Goal: Task Accomplishment & Management: Manage account settings

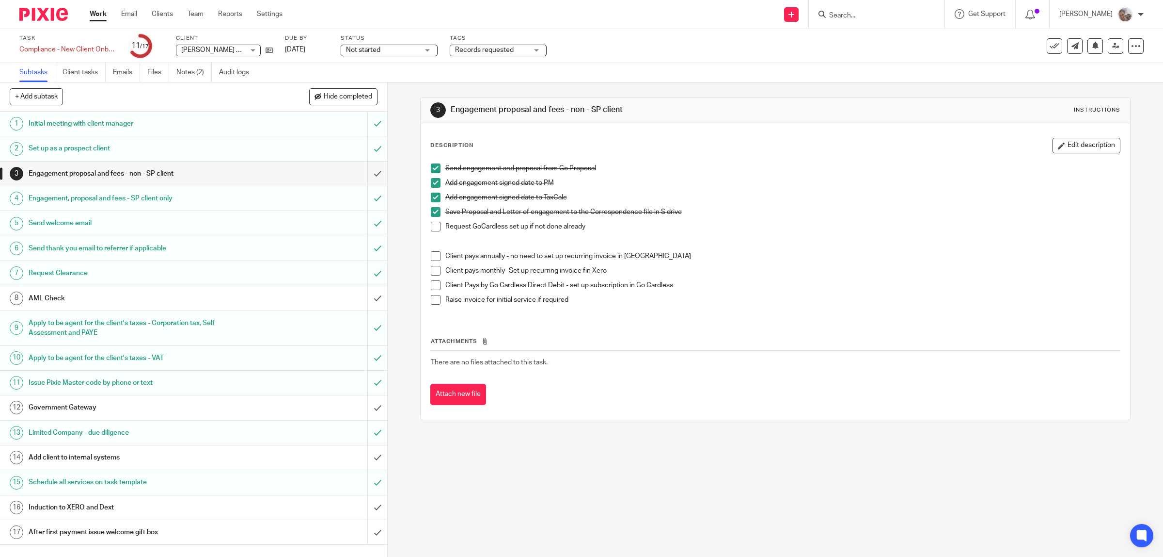
click at [431, 301] on span at bounding box center [436, 300] width 10 height 10
click at [432, 271] on span at bounding box center [436, 271] width 10 height 10
click at [359, 170] on input "submit" at bounding box center [193, 173] width 387 height 24
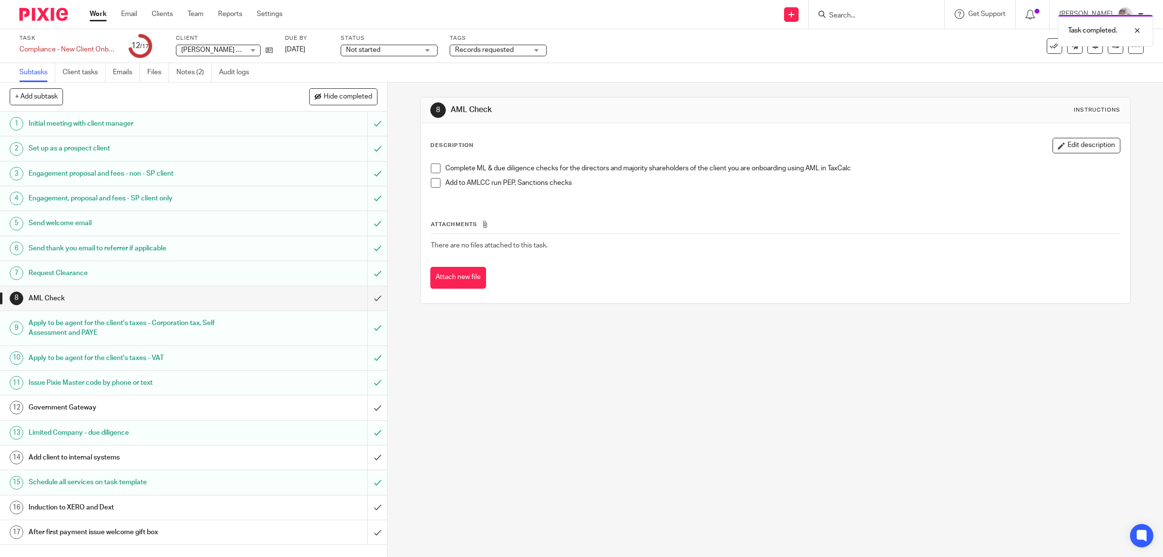
click at [131, 408] on h1 "Government Gateway" at bounding box center [139, 407] width 220 height 15
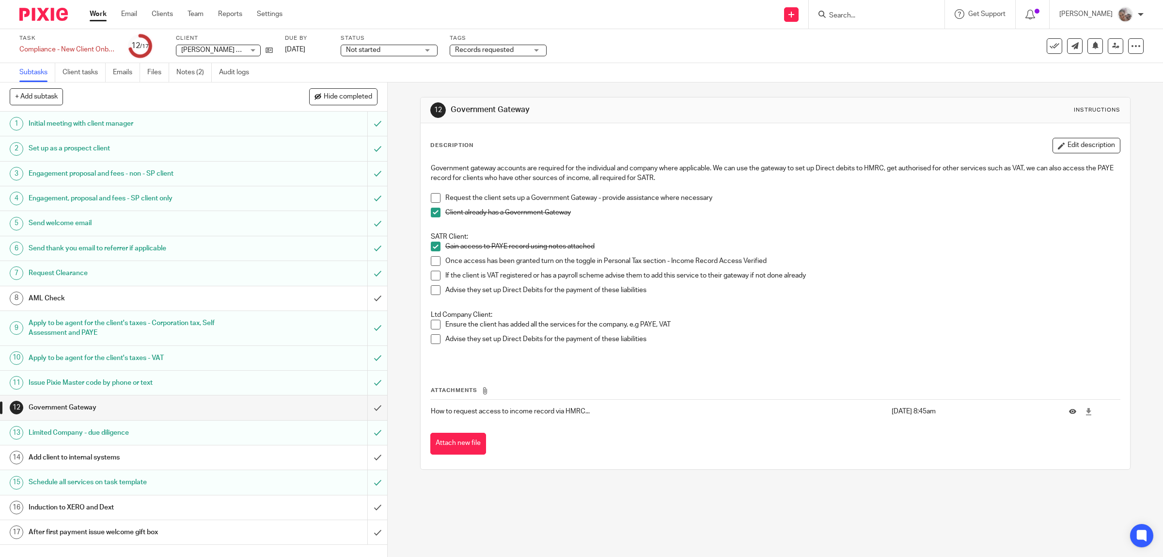
click at [153, 507] on h1 "Induction to XERO and Dext" at bounding box center [139, 507] width 220 height 15
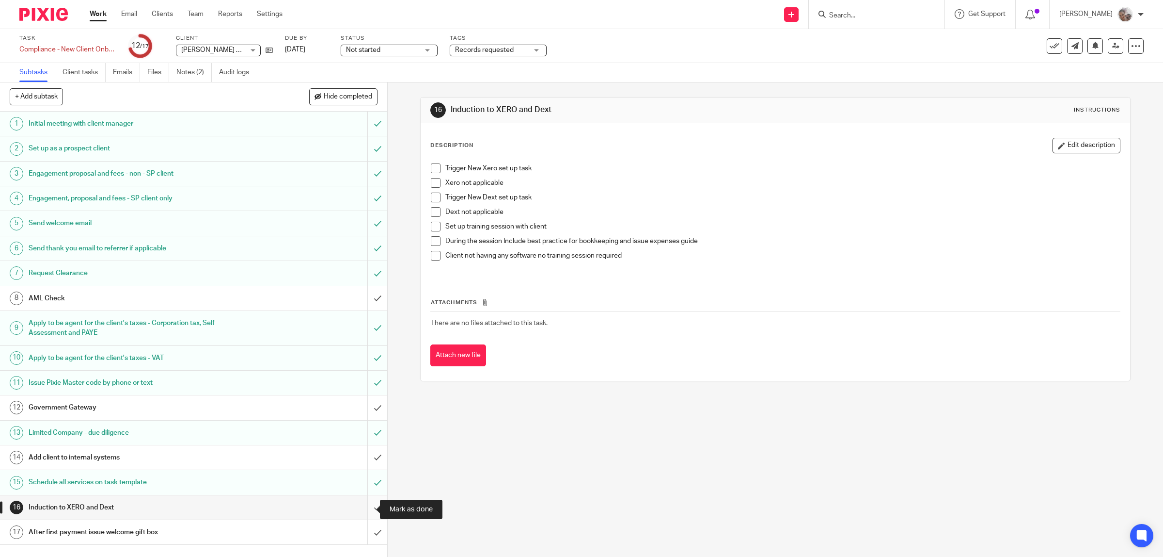
click at [360, 505] on input "submit" at bounding box center [193, 507] width 387 height 24
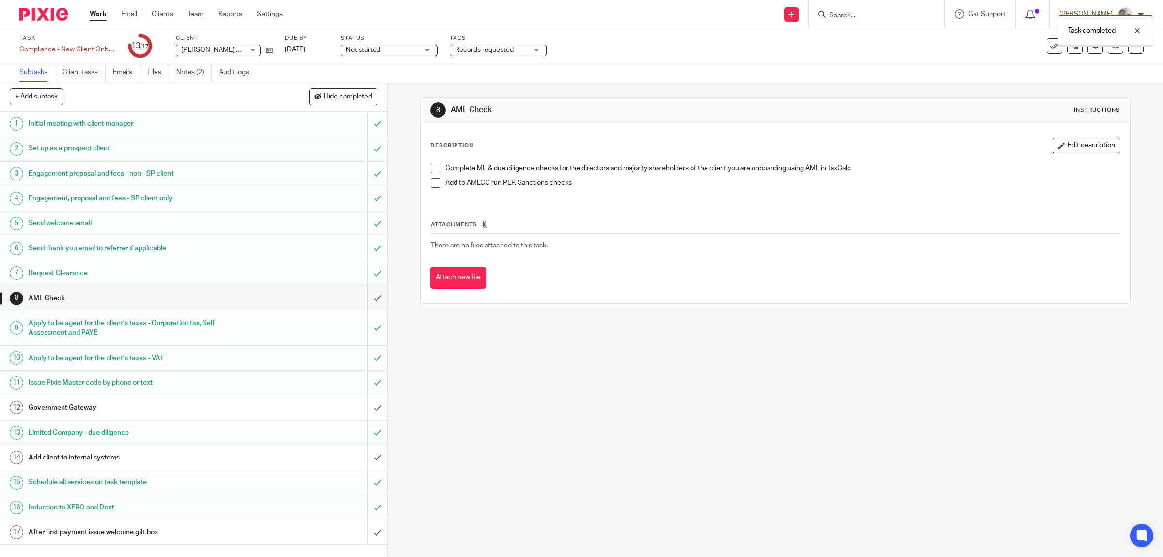
click at [368, 531] on input "submit" at bounding box center [193, 532] width 387 height 24
